Goal: Information Seeking & Learning: Learn about a topic

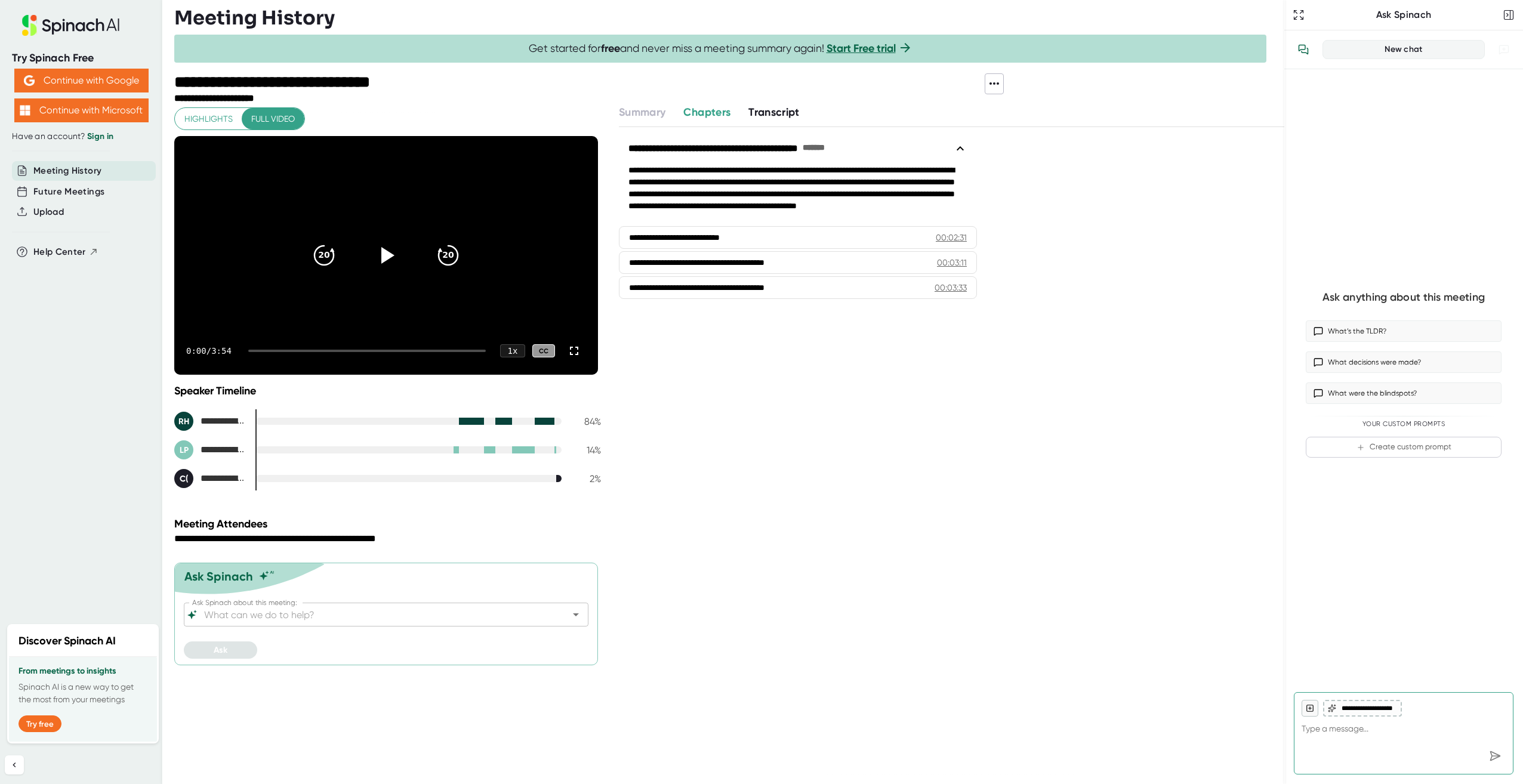
click at [963, 151] on icon at bounding box center [960, 148] width 14 height 14
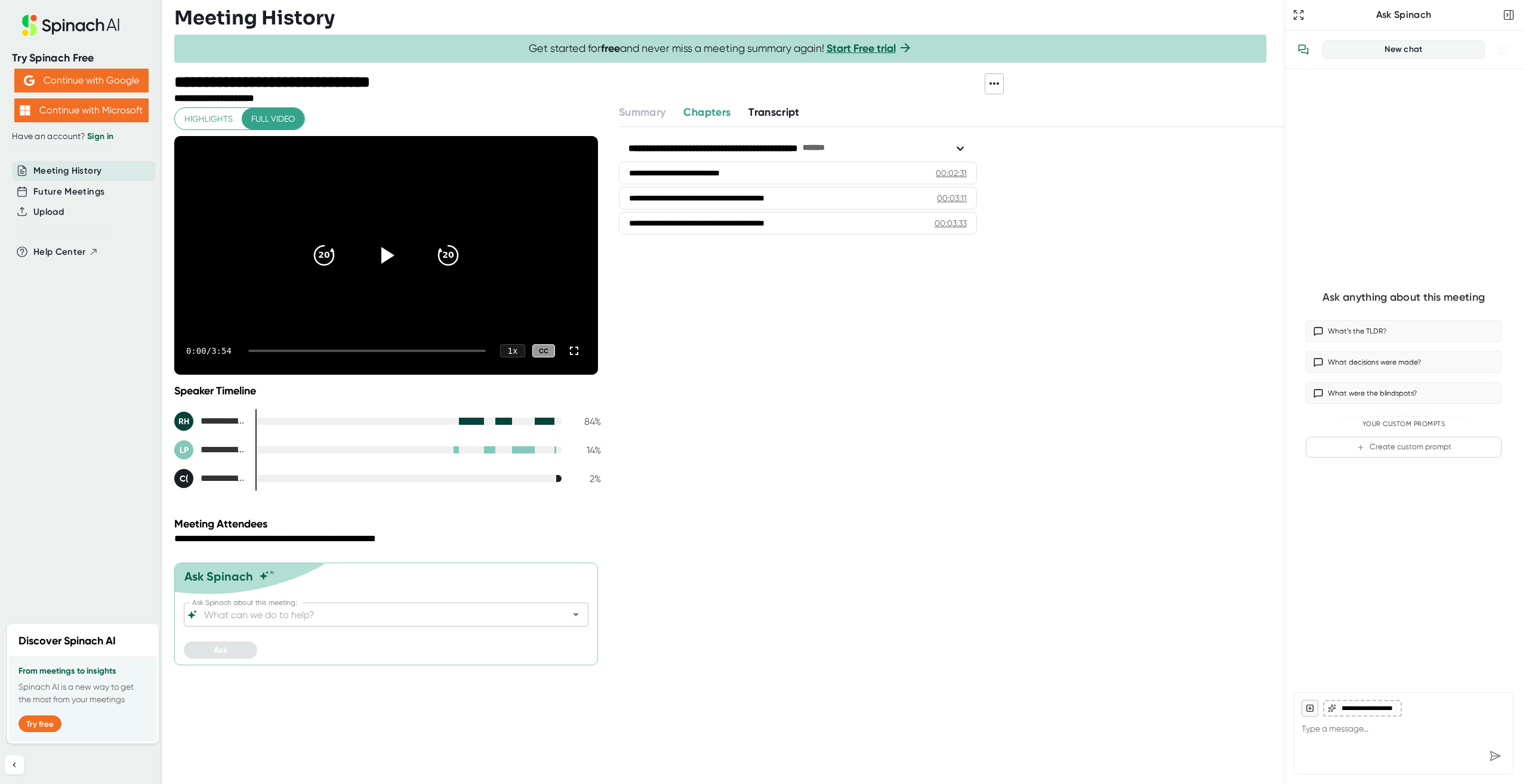
click at [961, 147] on icon at bounding box center [960, 148] width 14 height 14
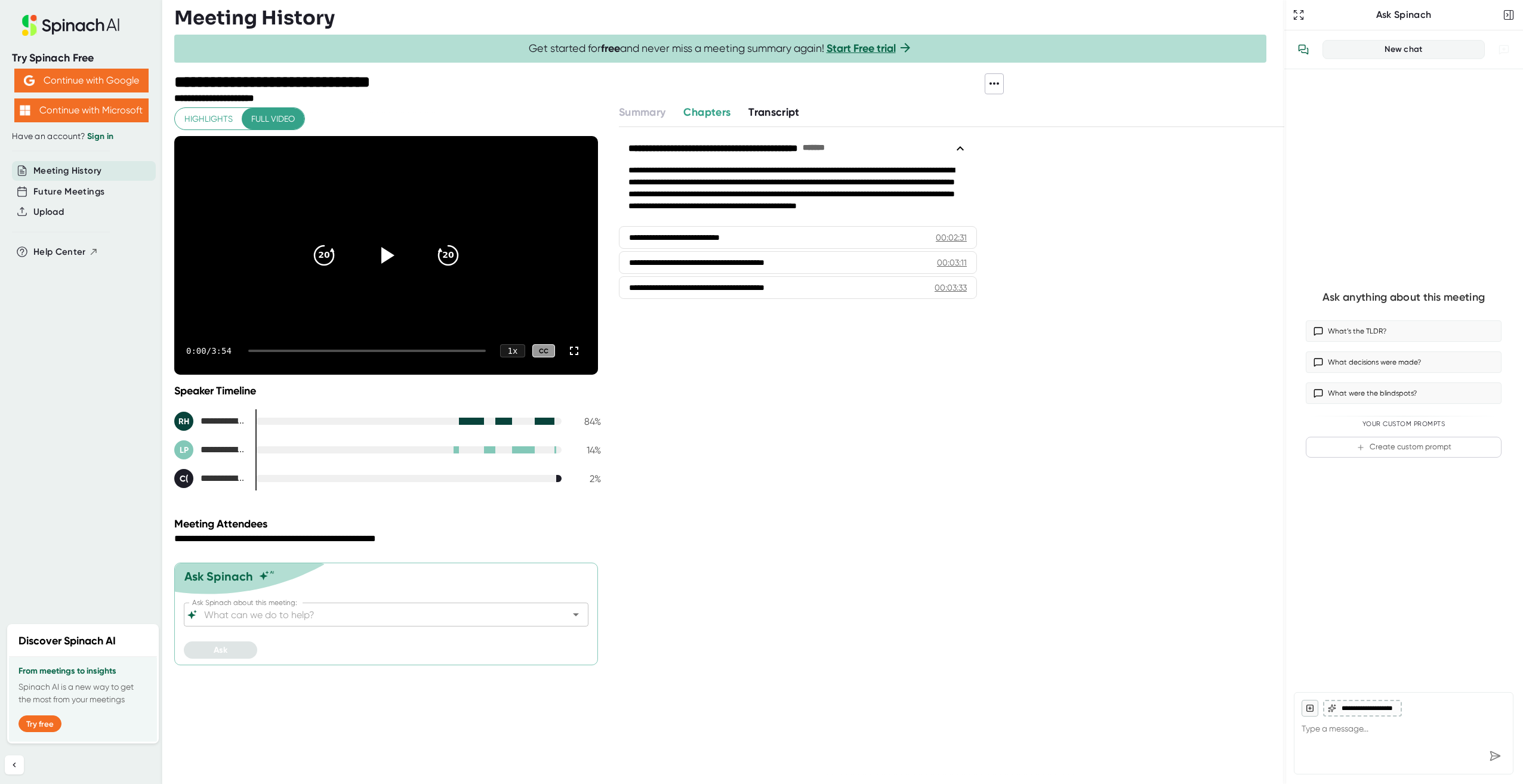
click at [754, 112] on span "Transcript" at bounding box center [774, 112] width 52 height 13
